Goal: Task Accomplishment & Management: Use online tool/utility

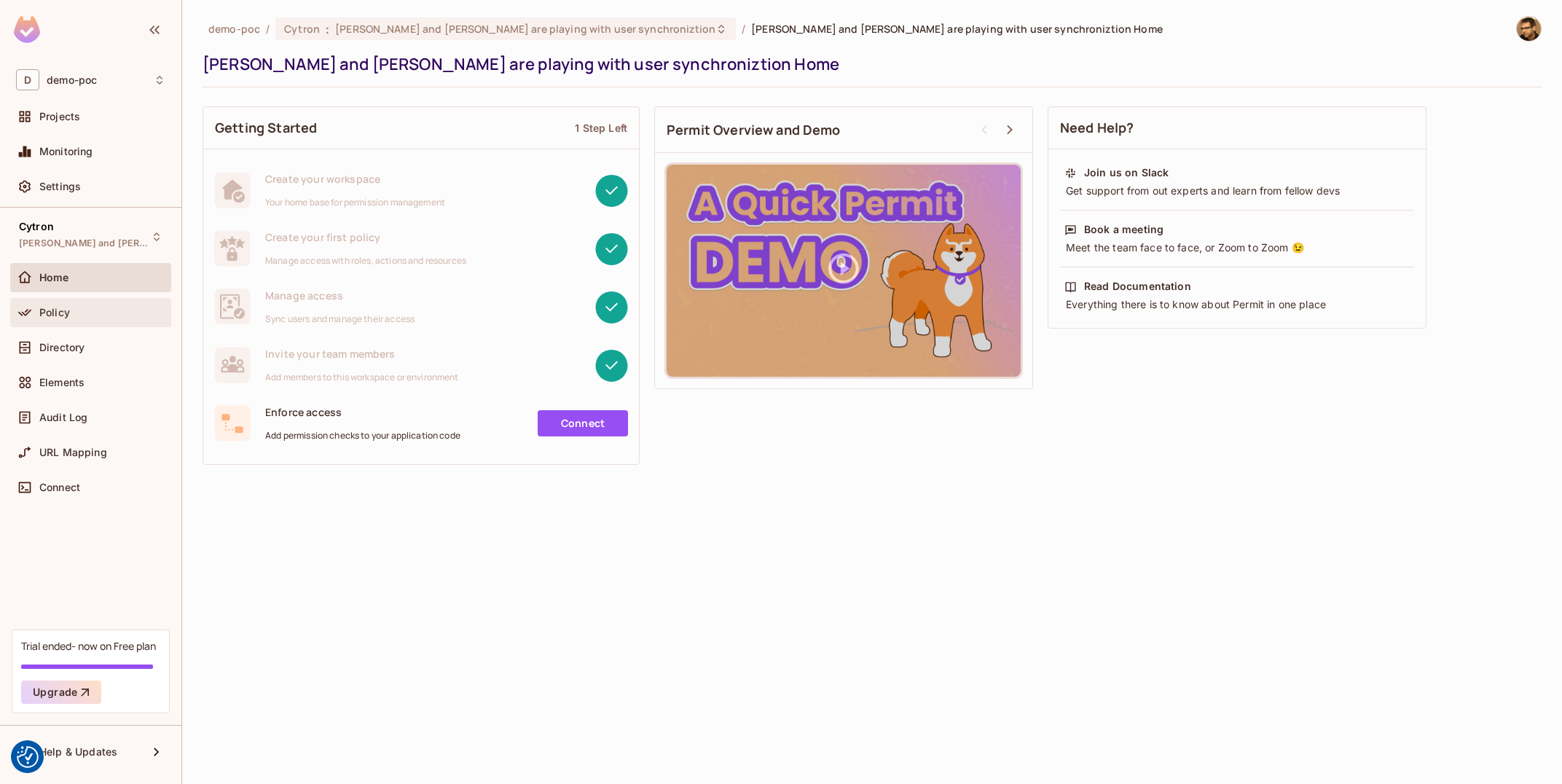
click at [90, 307] on div "Policy" at bounding box center [102, 313] width 126 height 12
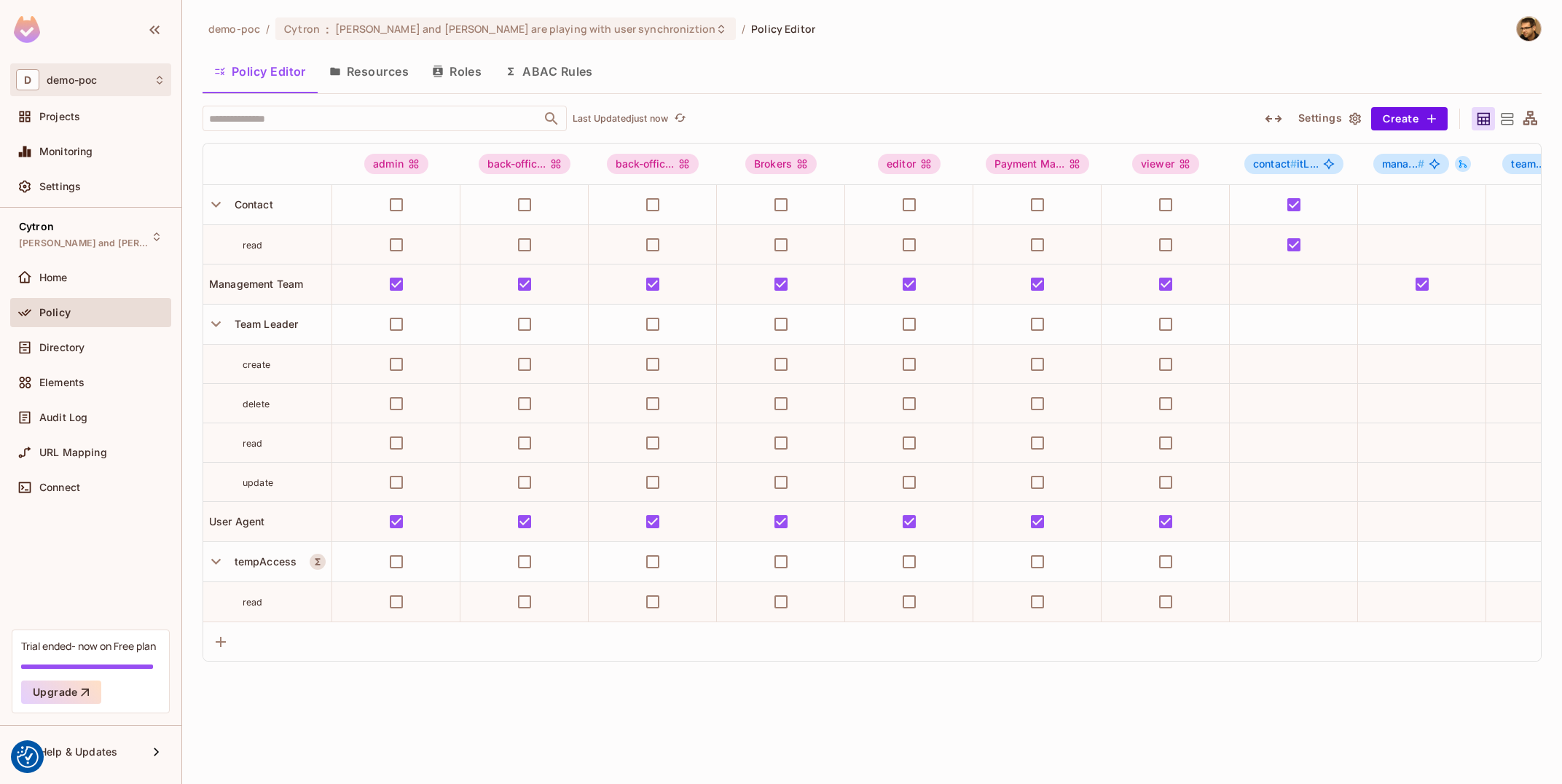
click at [116, 87] on div "D demo-poc" at bounding box center [90, 80] width 149 height 21
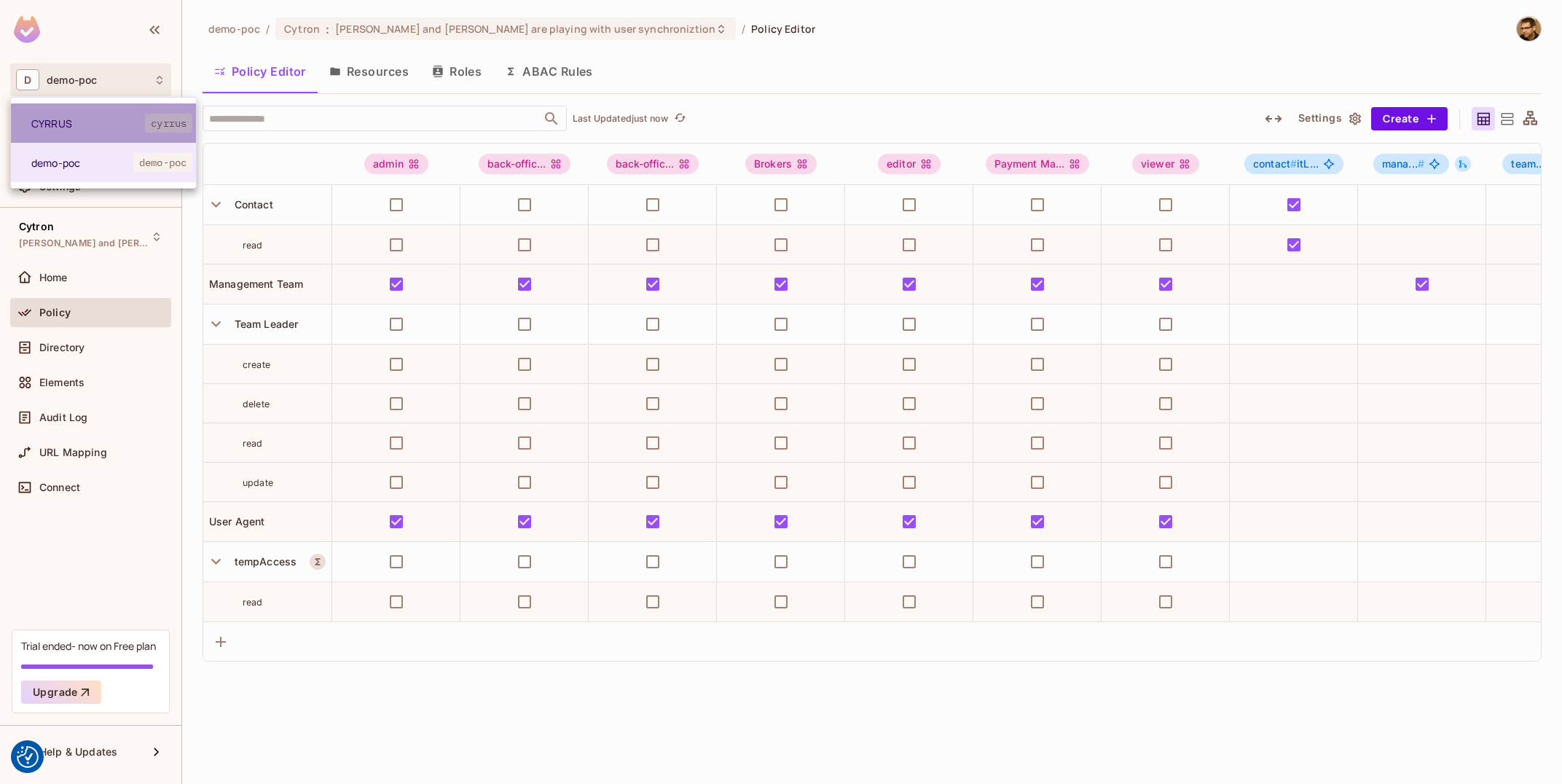
click at [86, 128] on span "CYRRUS" at bounding box center [88, 123] width 113 height 14
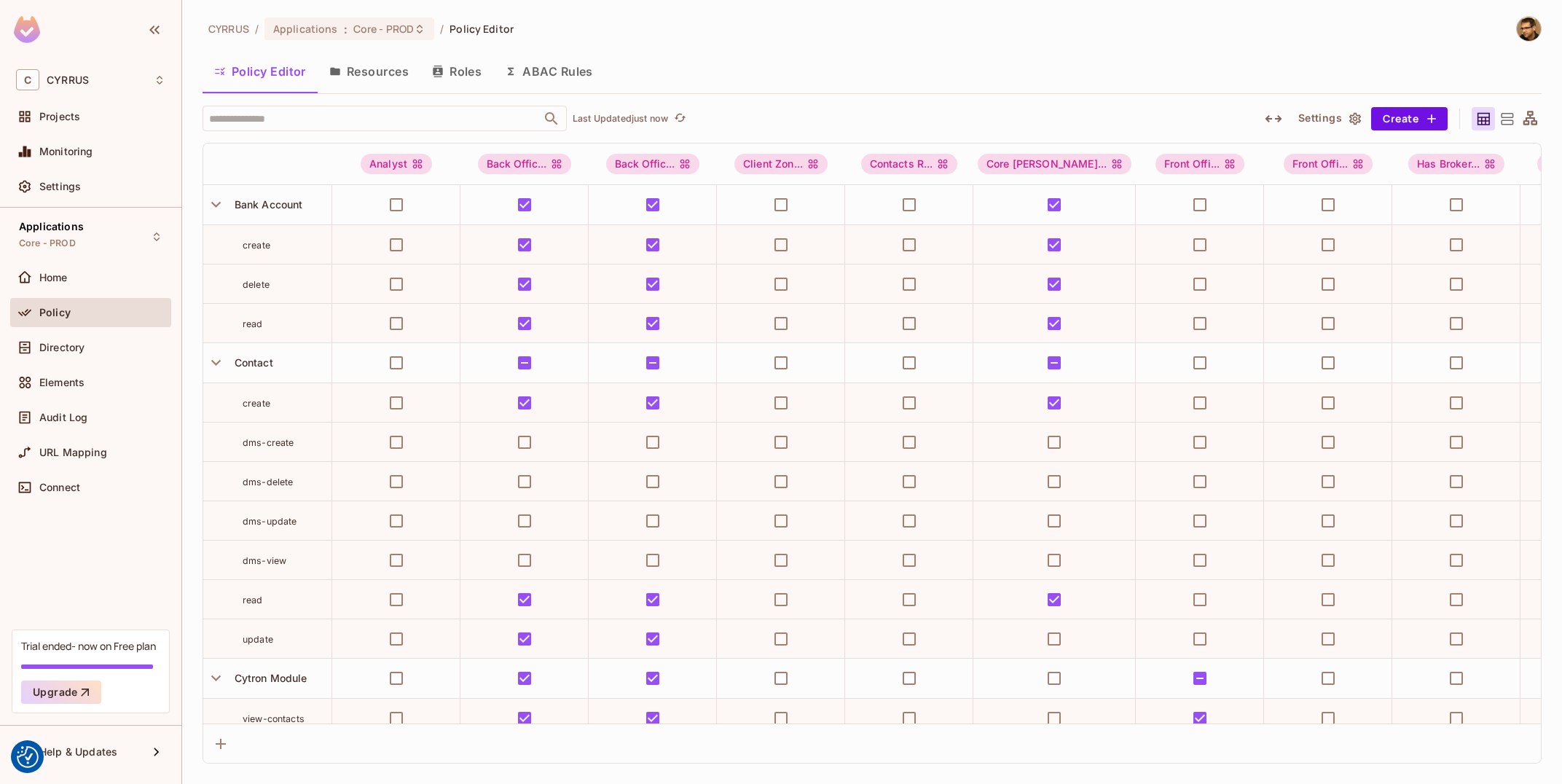
click at [482, 65] on button "Roles" at bounding box center [456, 71] width 73 height 37
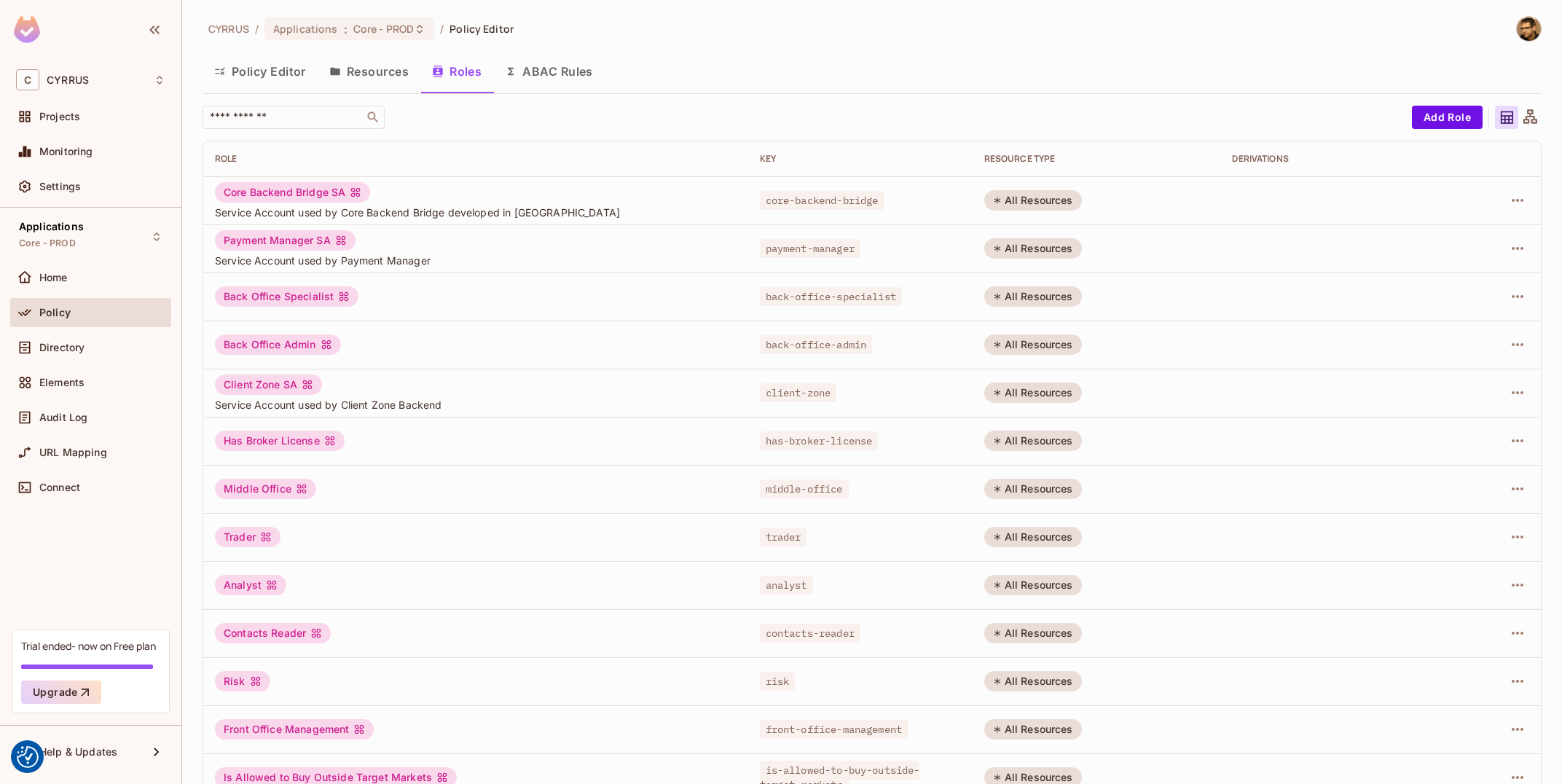
scroll to position [173, 0]
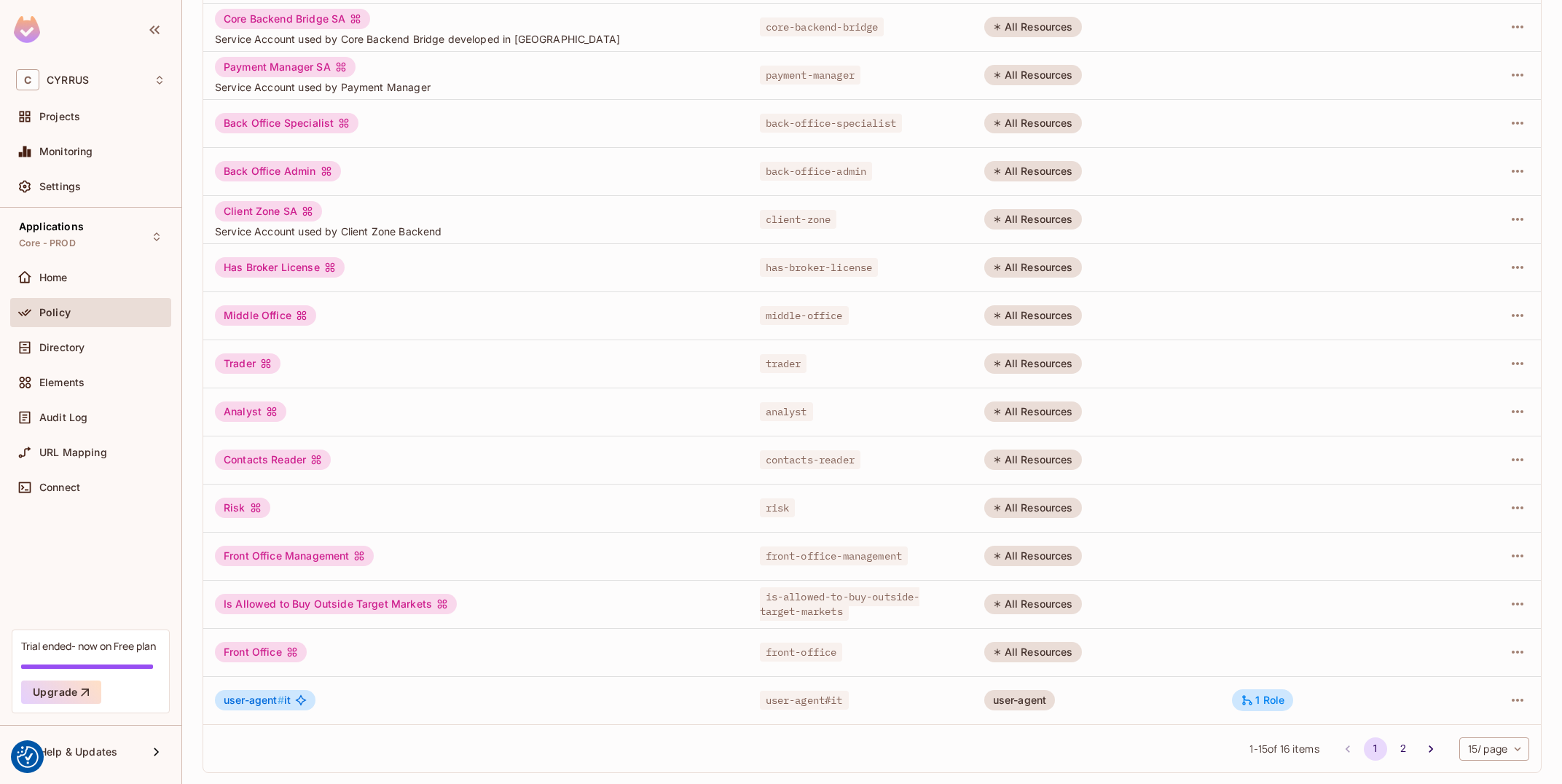
click at [1490, 743] on body "We use cookies to enhance your browsing experience, serve personalized ads or c…" at bounding box center [781, 392] width 1562 height 784
click at [1491, 751] on li "100 / page" at bounding box center [1492, 751] width 73 height 31
type input "***"
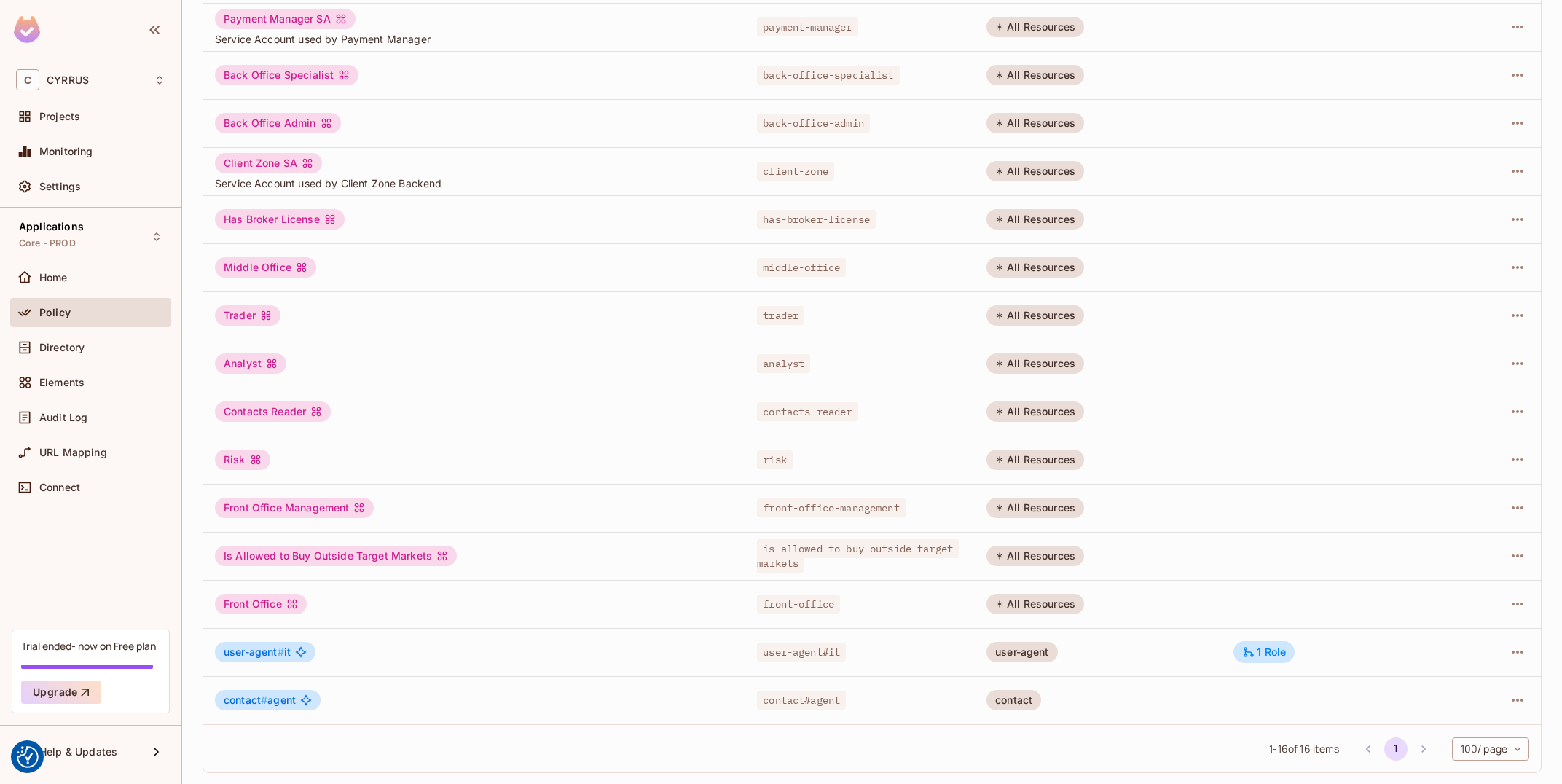
scroll to position [0, 0]
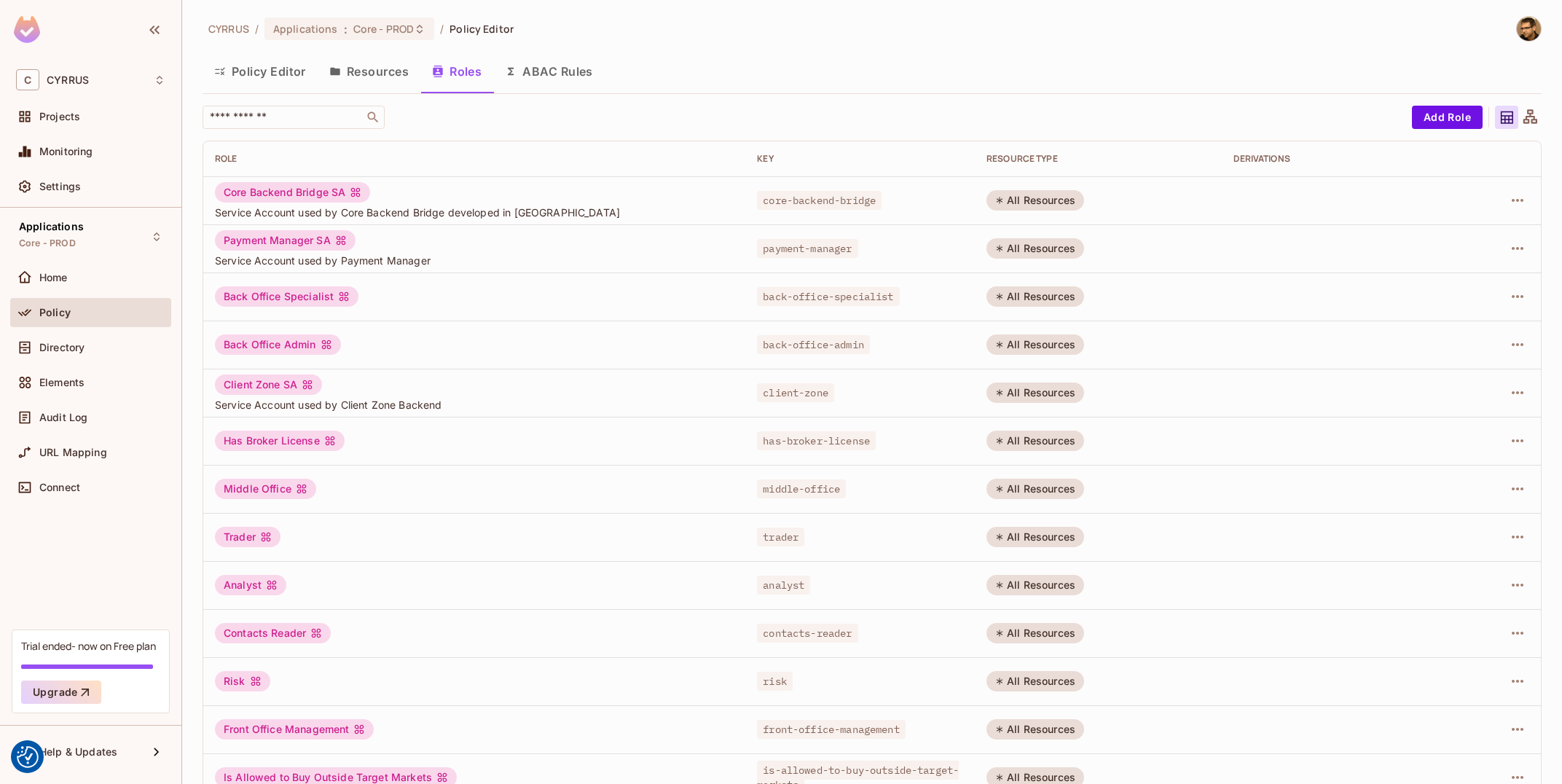
click at [372, 68] on button "Resources" at bounding box center [368, 71] width 103 height 37
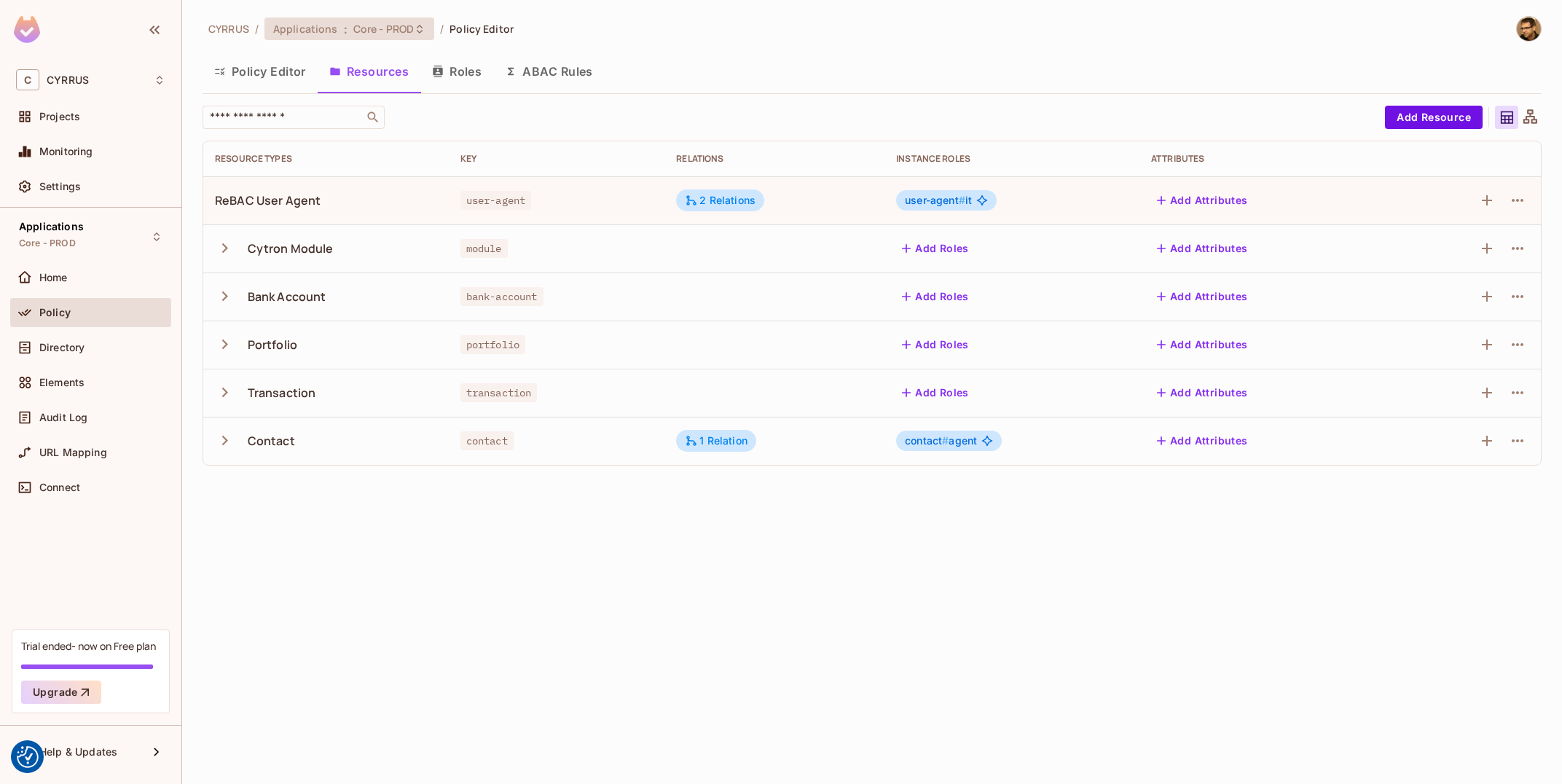
click at [416, 29] on icon at bounding box center [420, 29] width 12 height 12
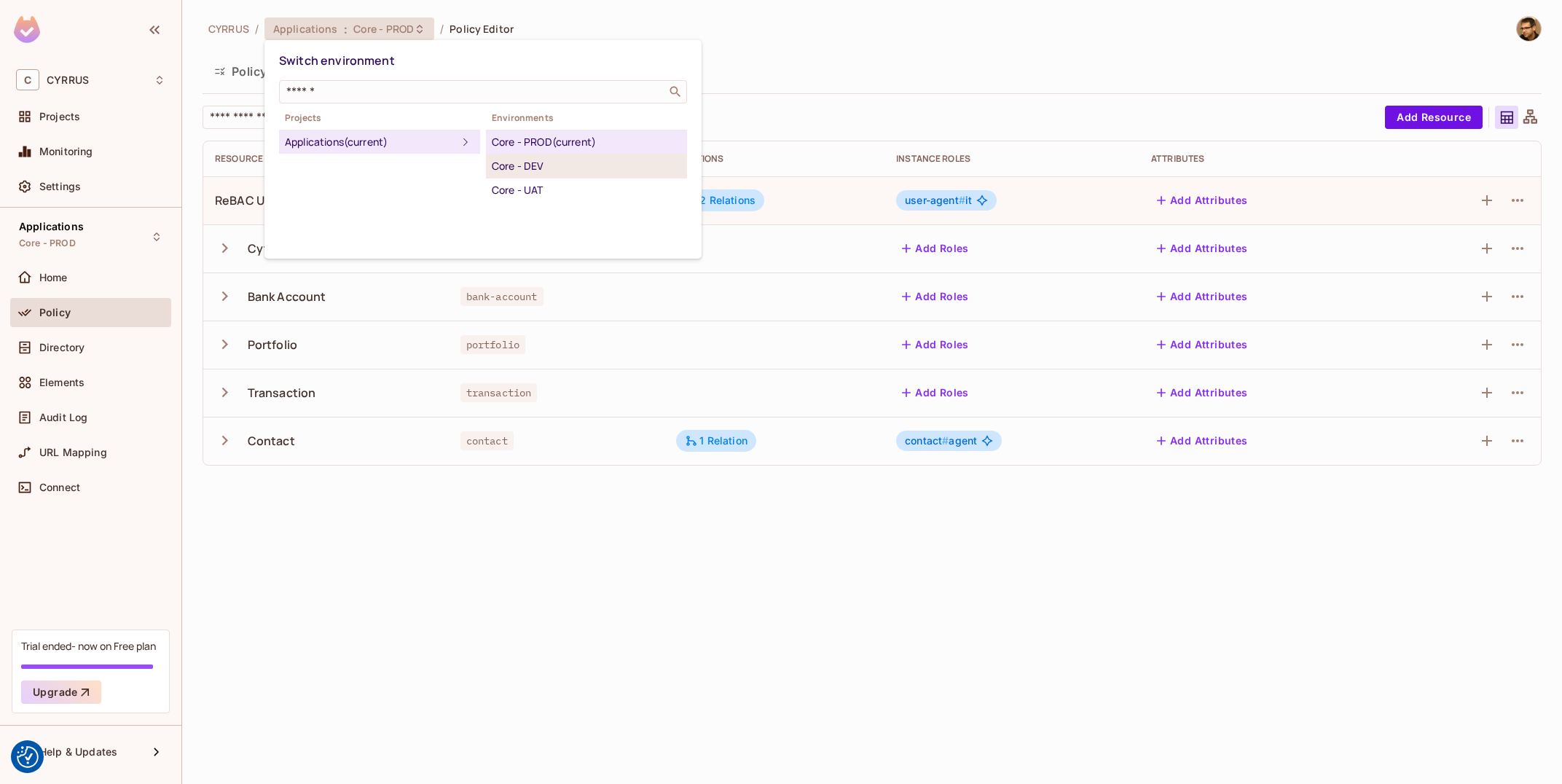
click at [605, 165] on div "Core - DEV" at bounding box center [586, 166] width 189 height 17
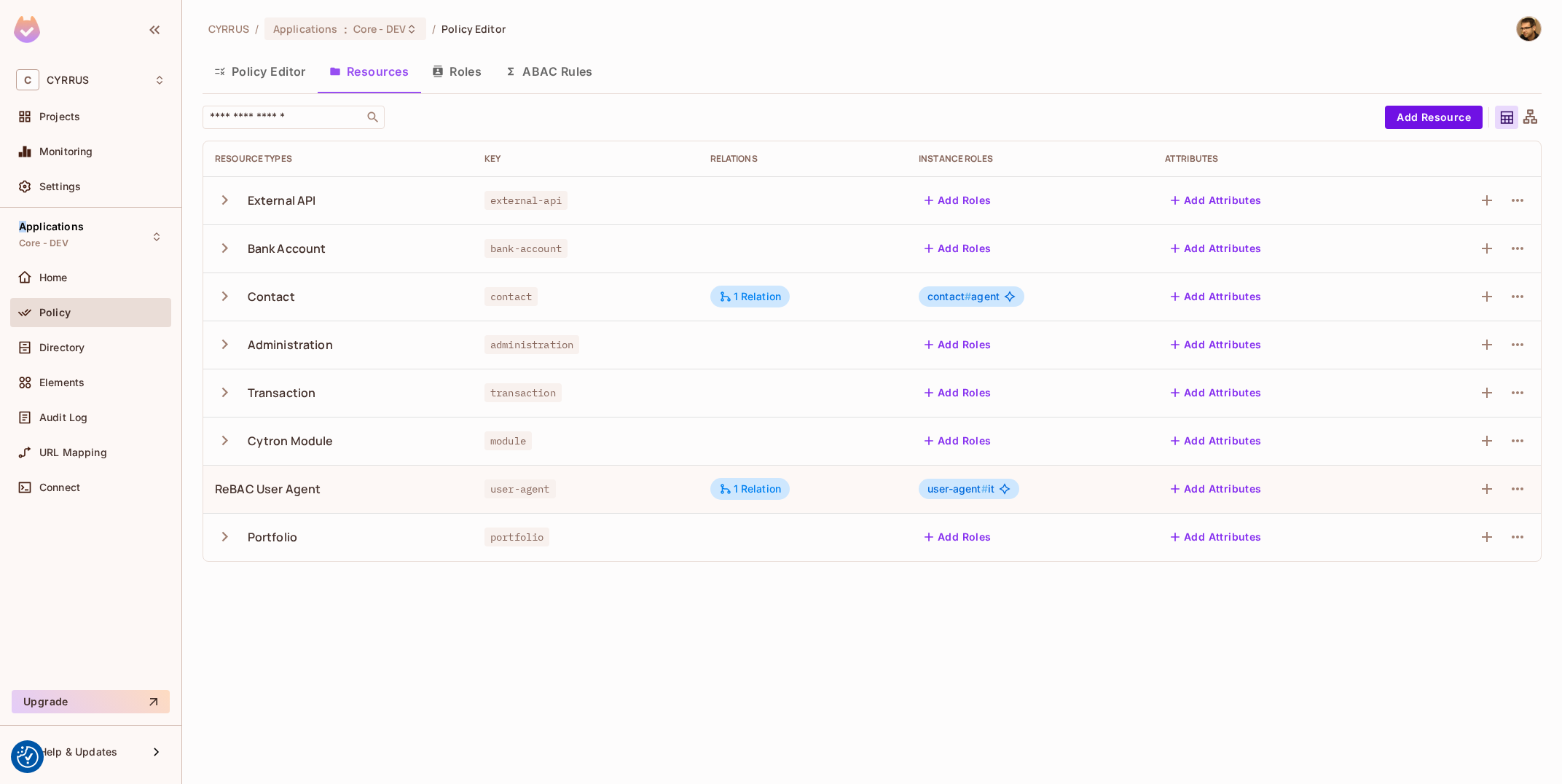
click at [227, 344] on icon "button" at bounding box center [224, 344] width 20 height 20
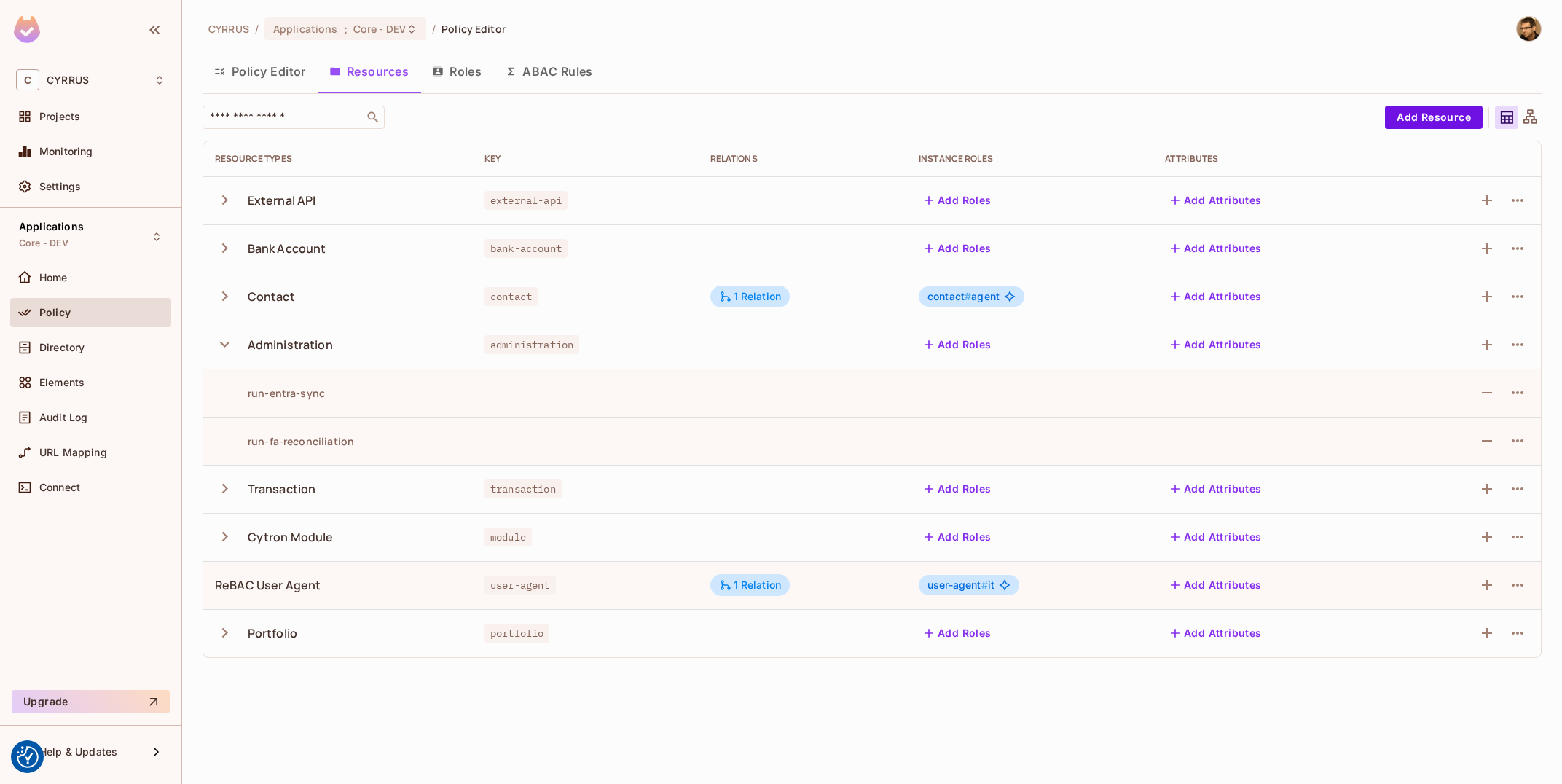
click at [377, 41] on div "CYRRUS / Applications : Core - DEV / Policy Editor" at bounding box center [354, 29] width 303 height 26
click at [416, 26] on div "Applications : Core - DEV" at bounding box center [346, 29] width 162 height 23
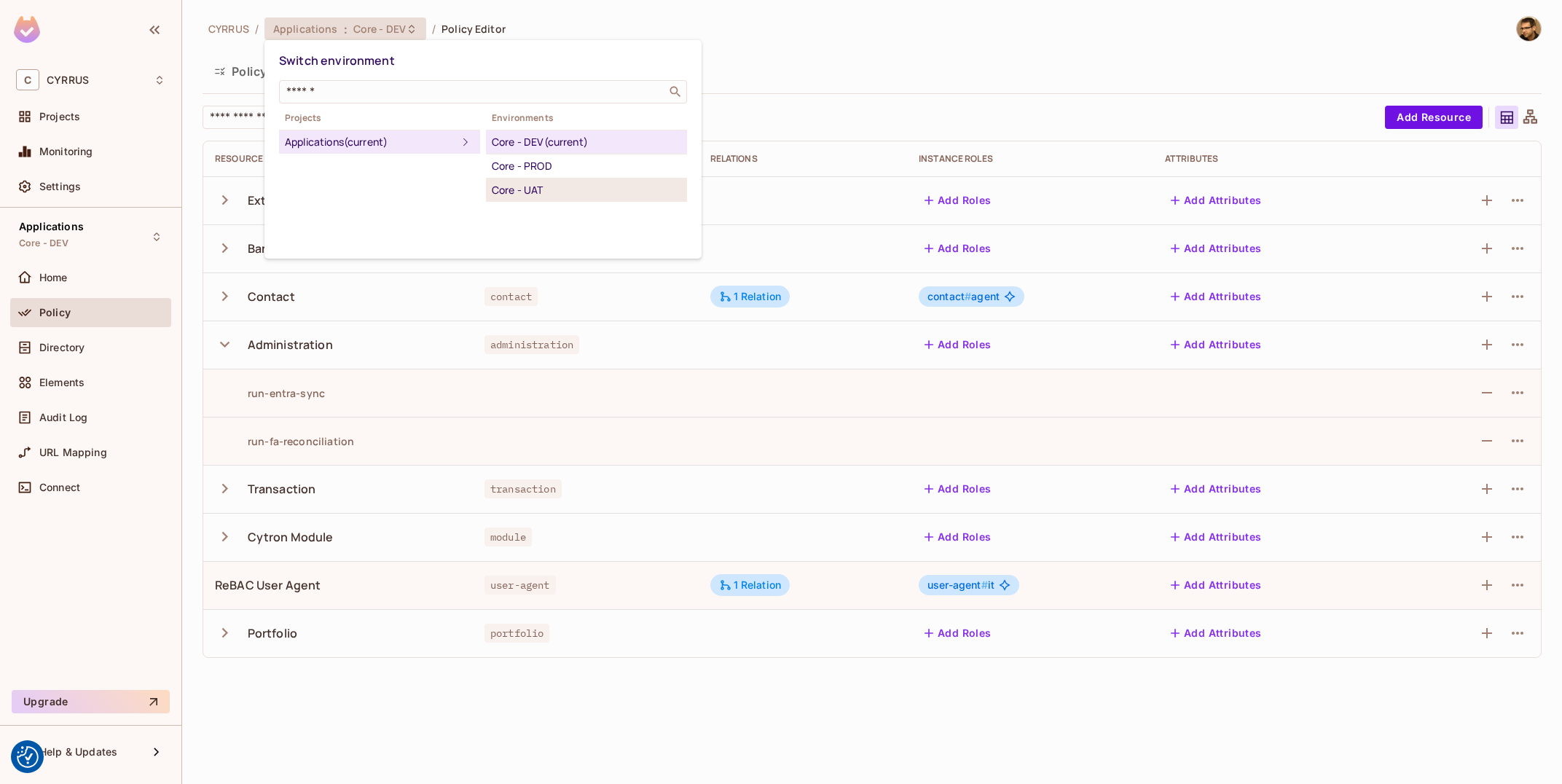
click at [546, 188] on div "Core - UAT" at bounding box center [586, 190] width 189 height 17
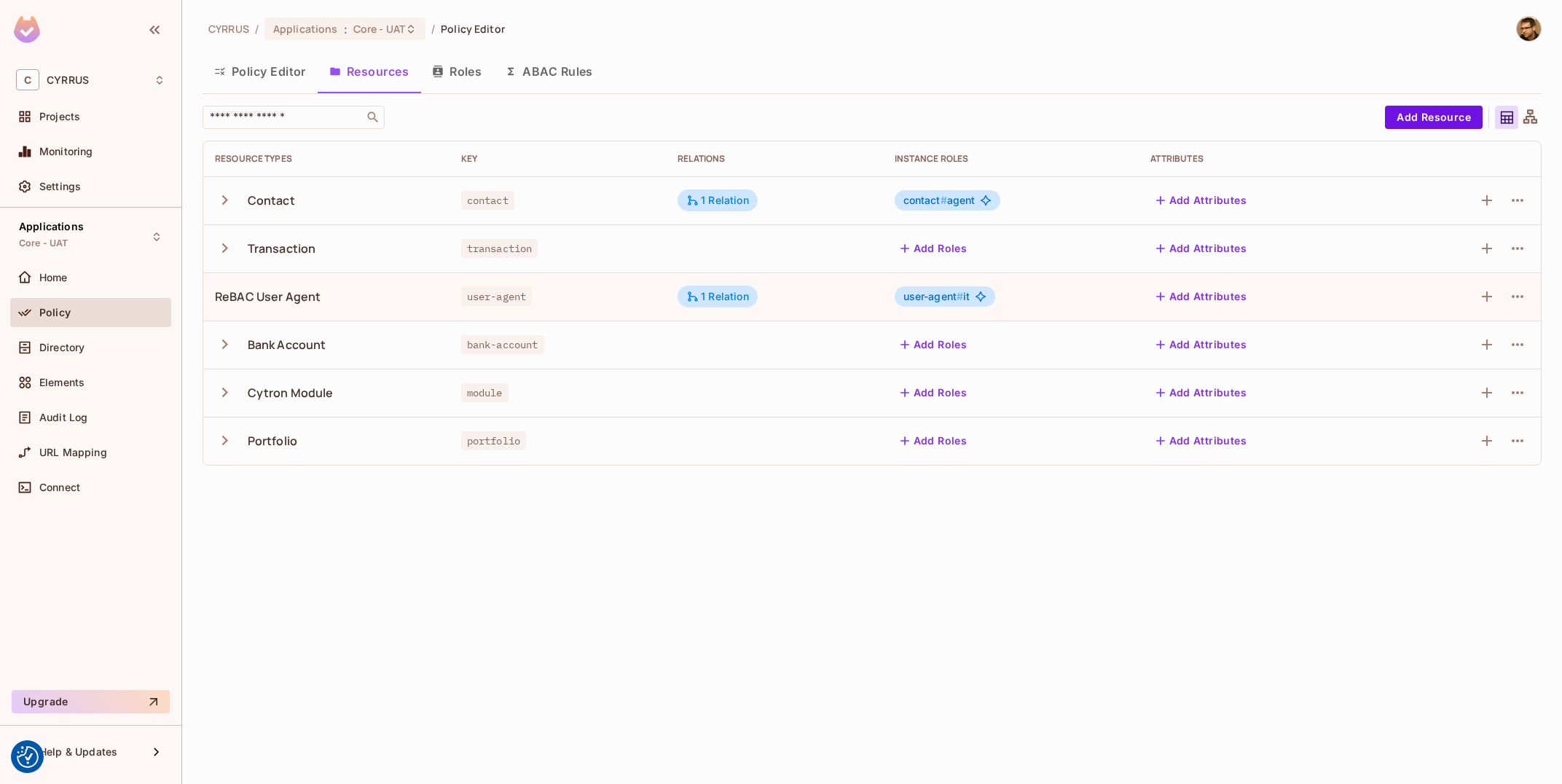
click at [284, 84] on button "Policy Editor" at bounding box center [260, 71] width 115 height 37
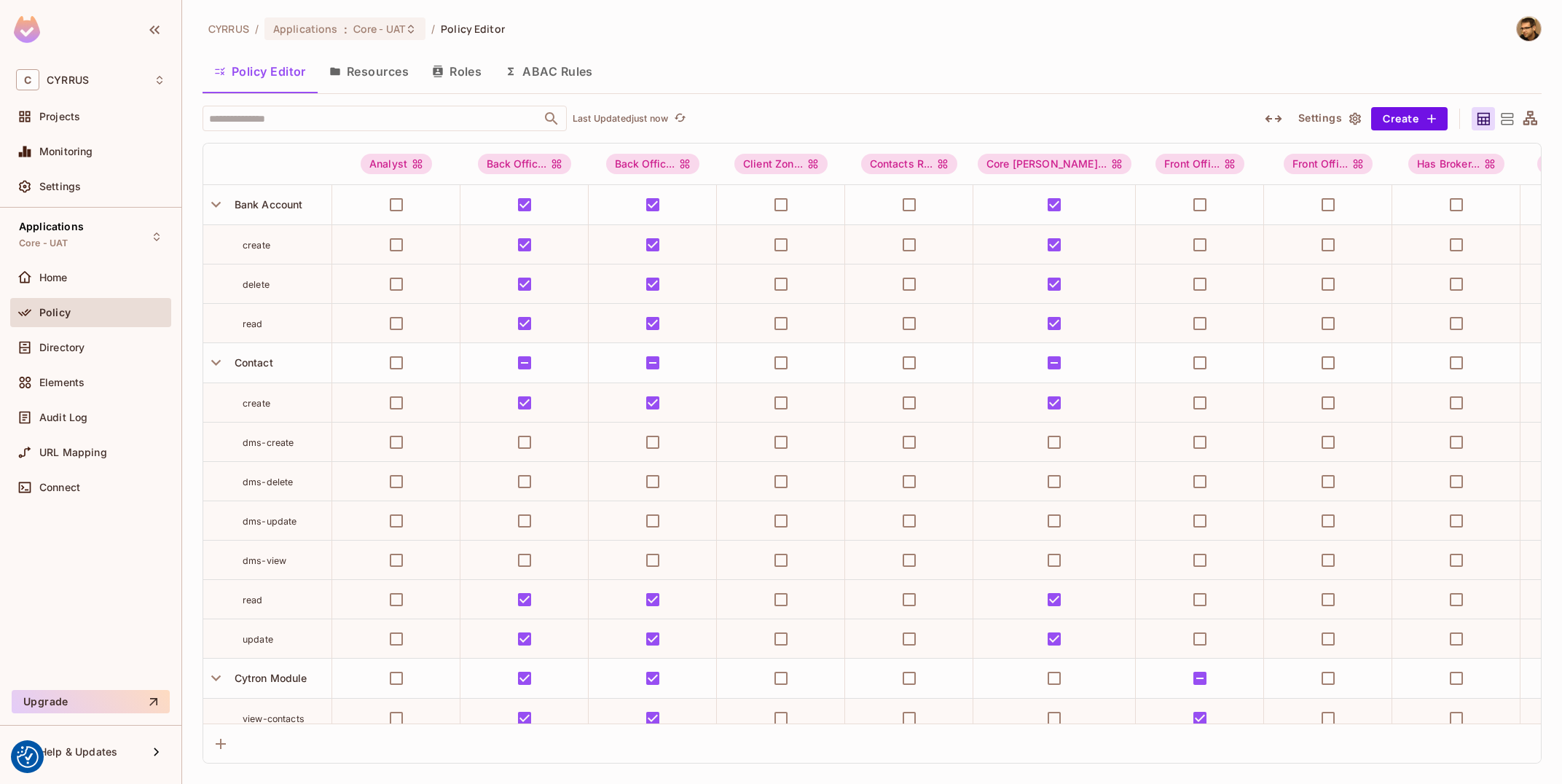
click at [1277, 119] on icon "button" at bounding box center [1273, 119] width 17 height 17
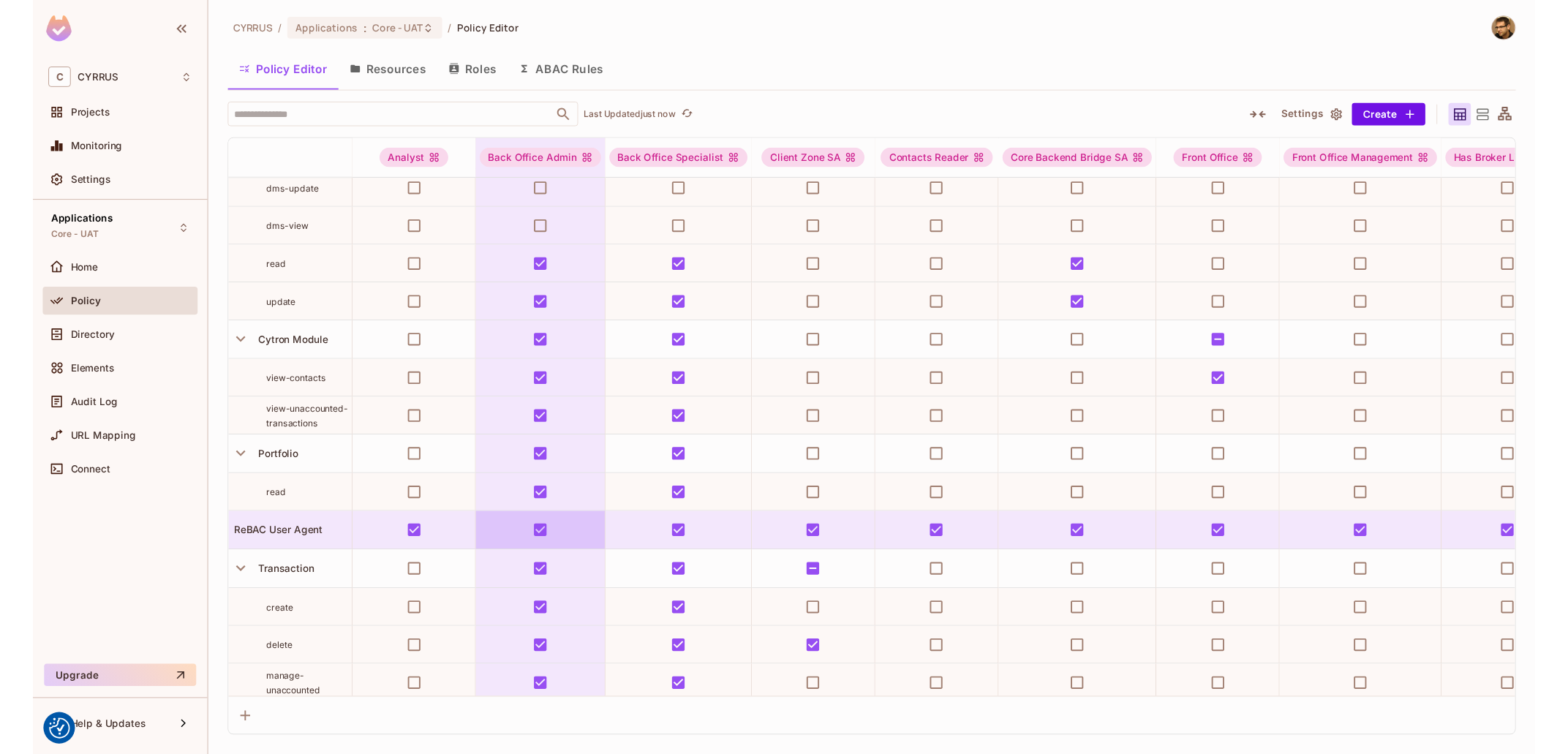
scroll to position [323, 0]
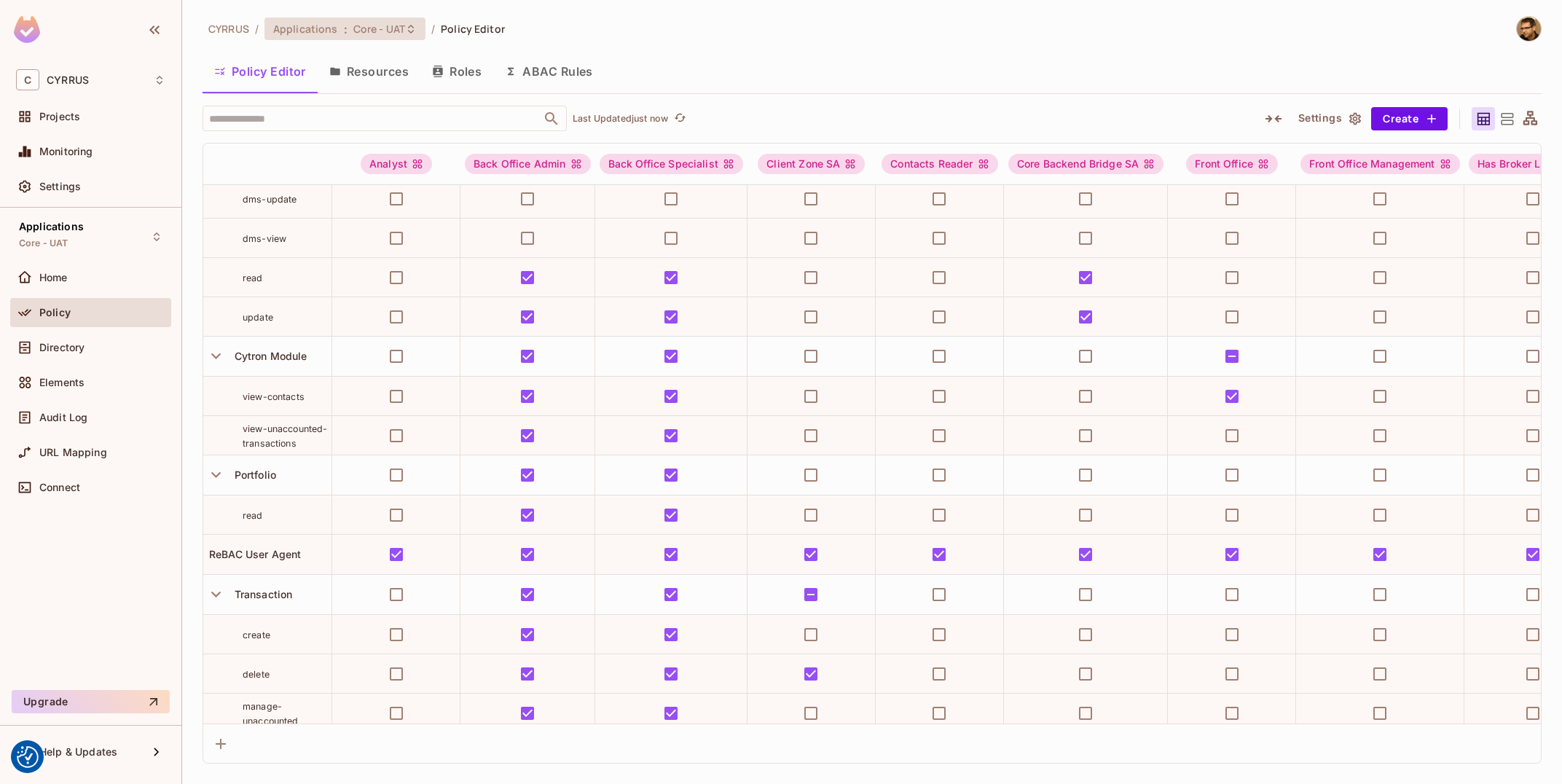
click at [405, 31] on icon at bounding box center [411, 29] width 12 height 12
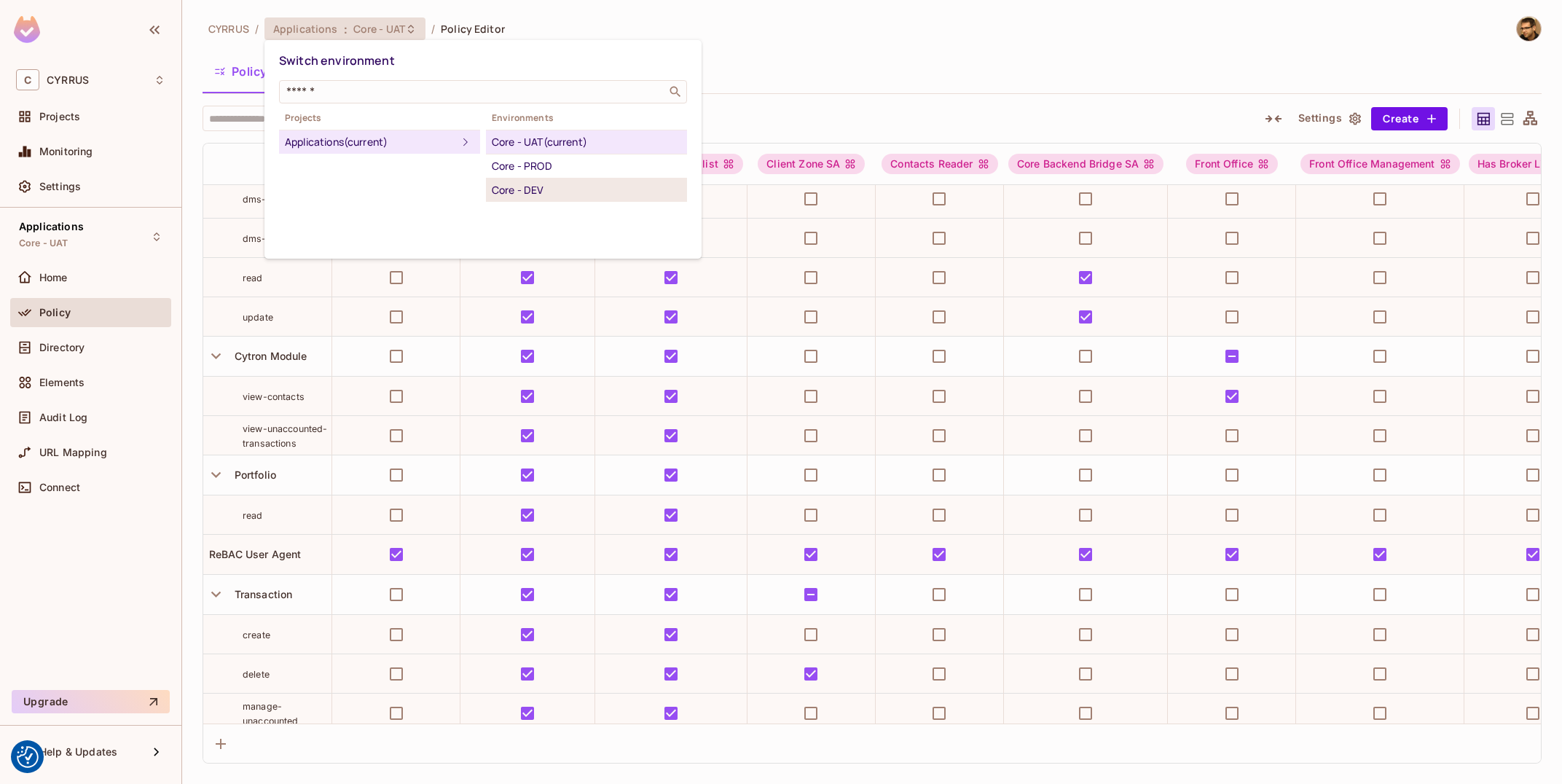
click at [558, 183] on div "Core - DEV" at bounding box center [586, 190] width 189 height 17
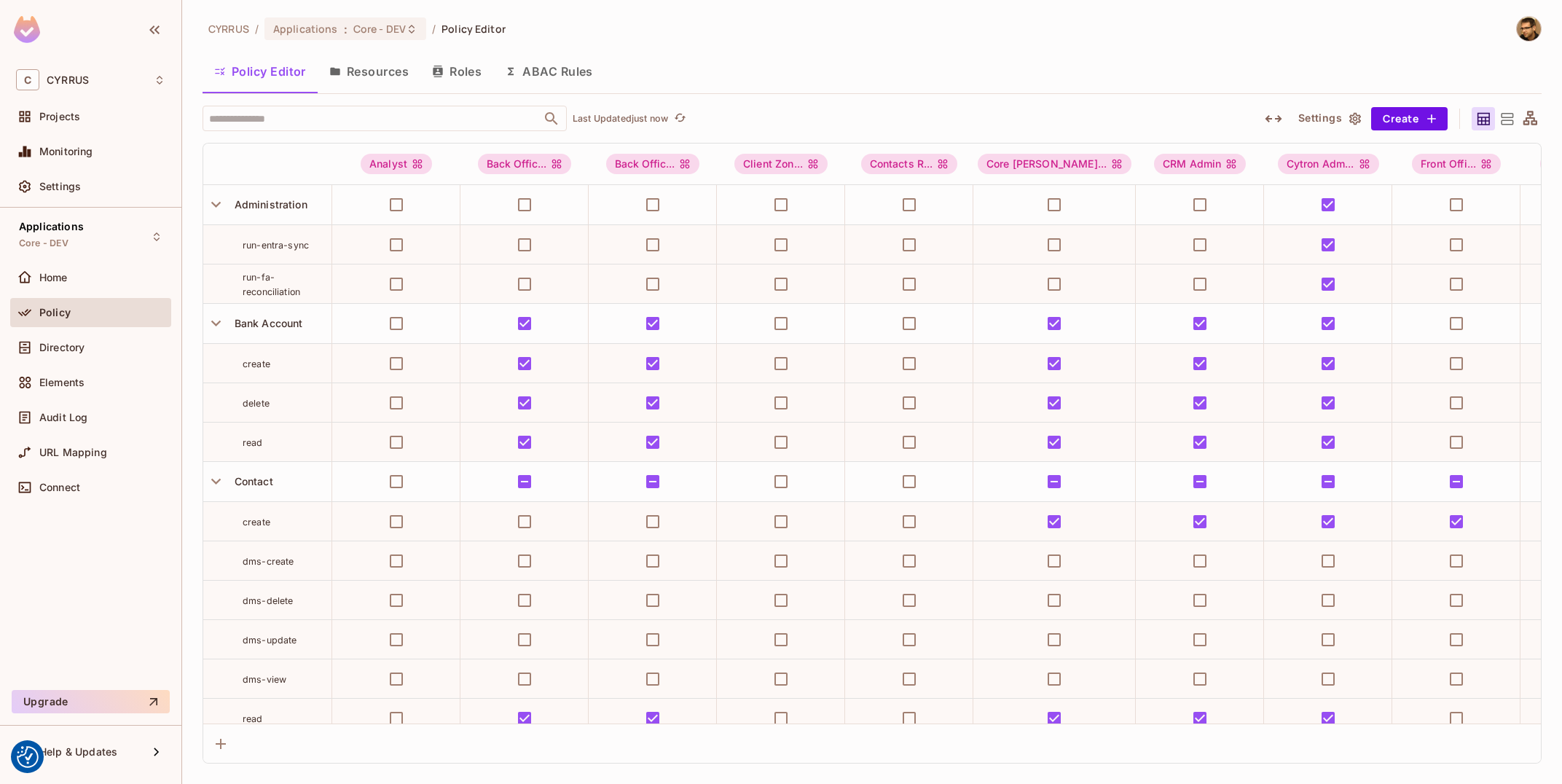
click at [1284, 119] on button "button" at bounding box center [1273, 119] width 26 height 23
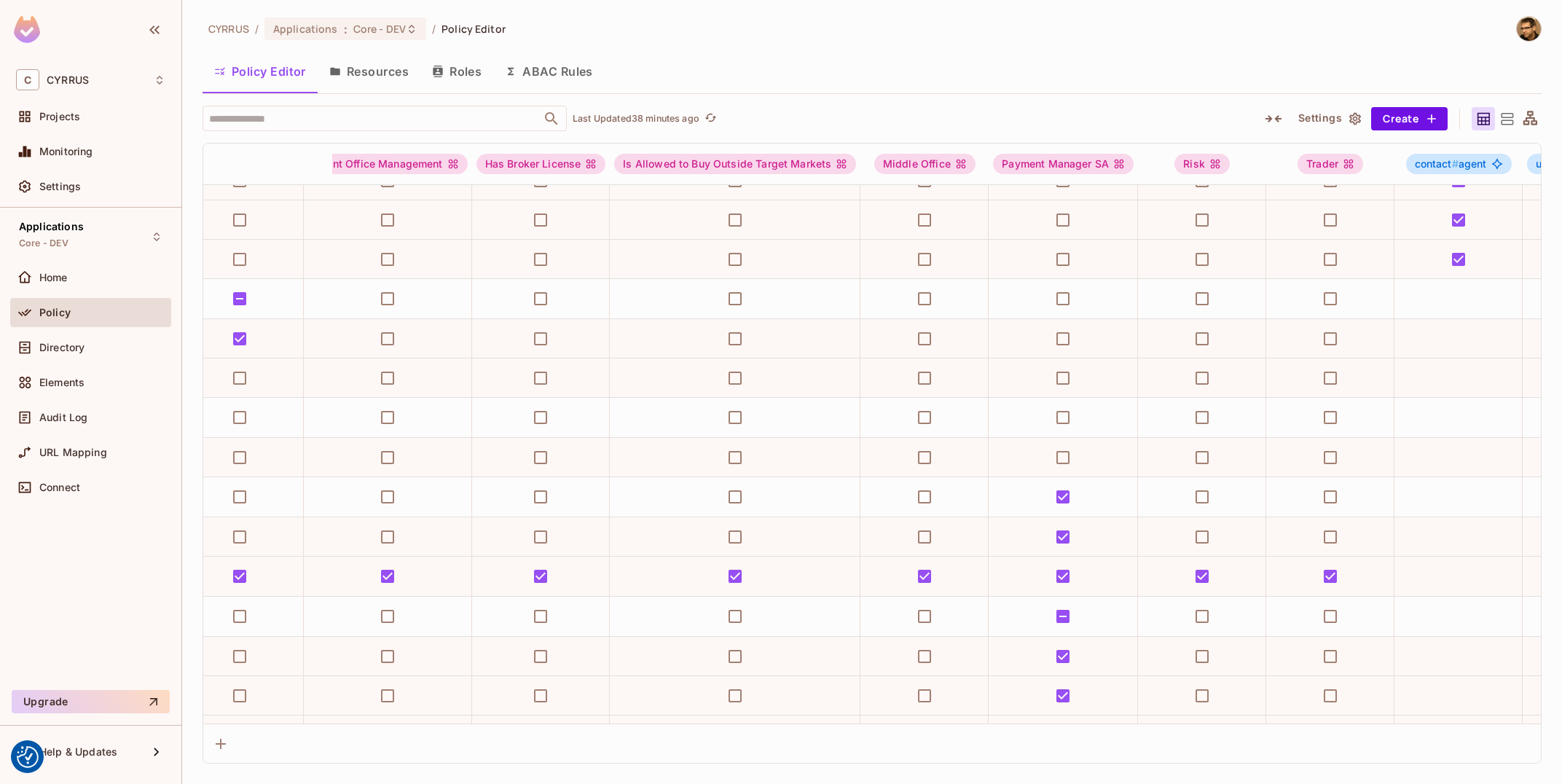
scroll to position [498, 128]
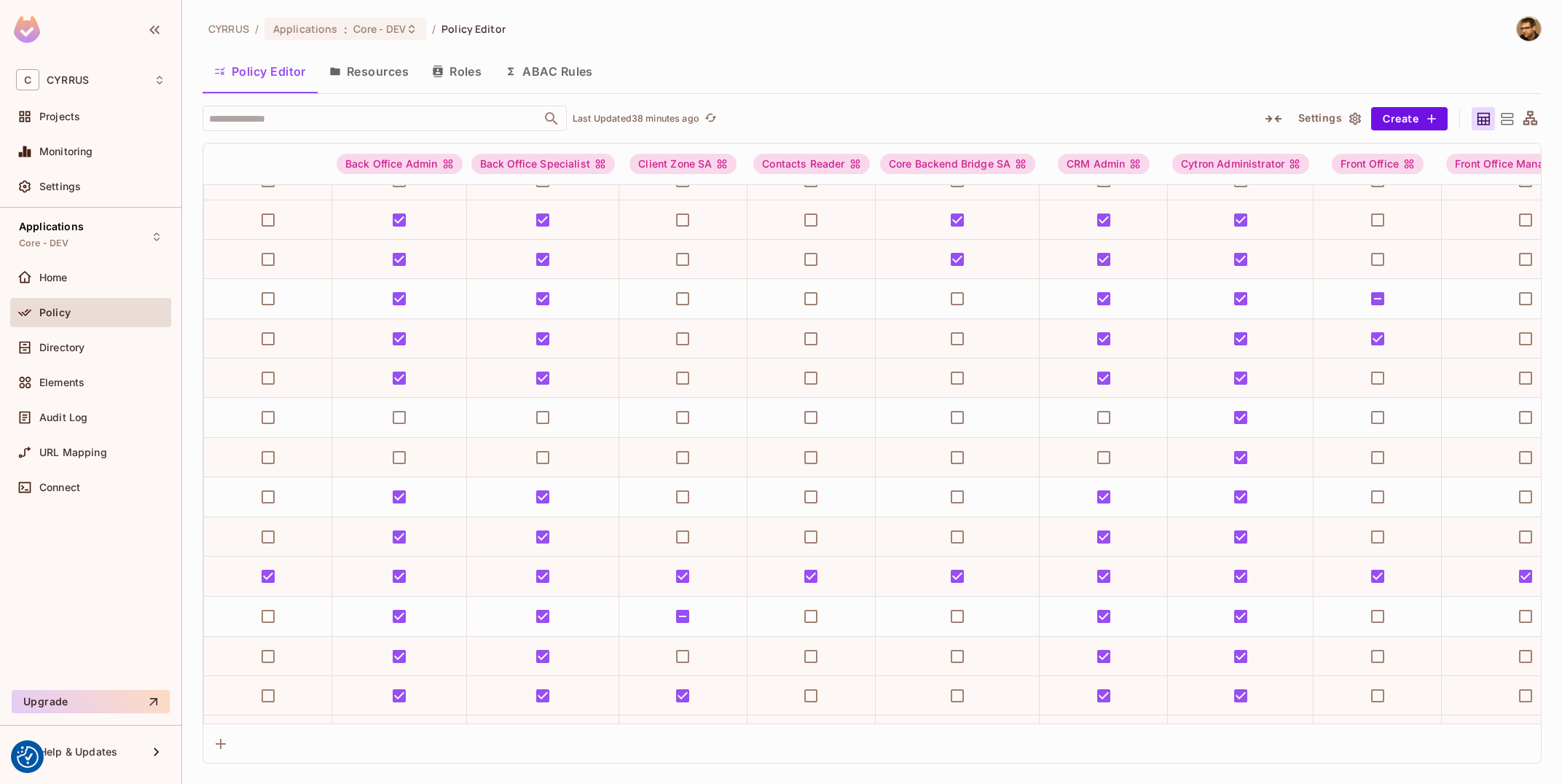
drag, startPoint x: 320, startPoint y: 720, endPoint x: 267, endPoint y: 712, distance: 53.6
click at [267, 712] on div "Analyst Back Office Admin Back Office Specialist Client Zone SA Contacts Reader…" at bounding box center [872, 452] width 1339 height 620
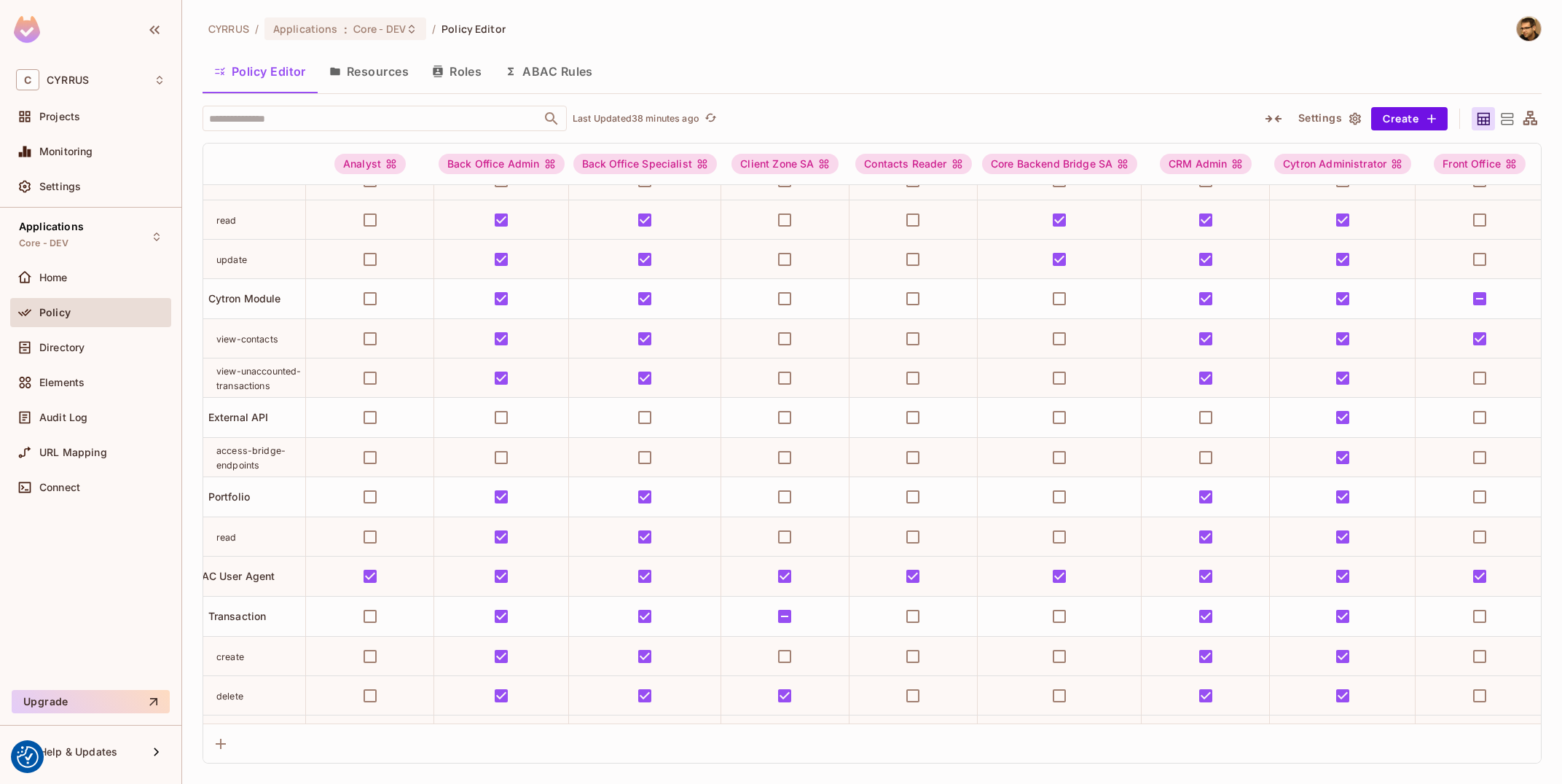
scroll to position [498, 0]
